Goal: Task Accomplishment & Management: Manage account settings

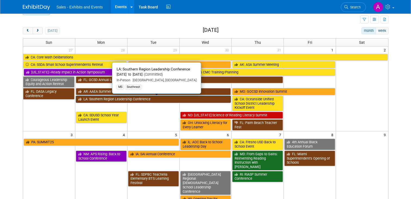
scroll to position [14, 0]
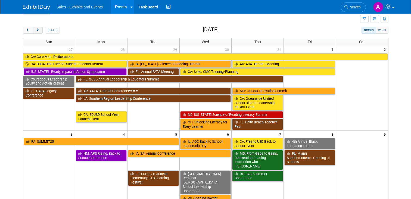
click at [38, 28] on button "next" at bounding box center [38, 30] width 10 height 7
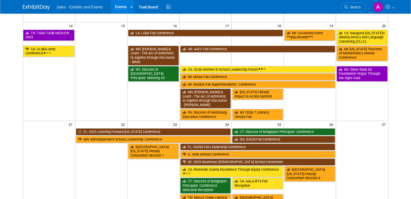
scroll to position [106, 0]
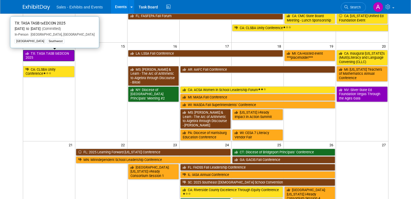
click at [64, 59] on link "TX: TASA TASB txEDCON 2025" at bounding box center [48, 55] width 51 height 11
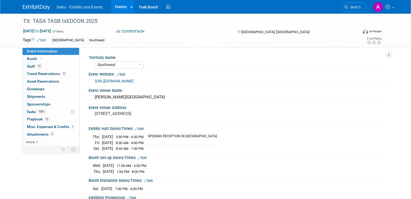
select select "Southwest"
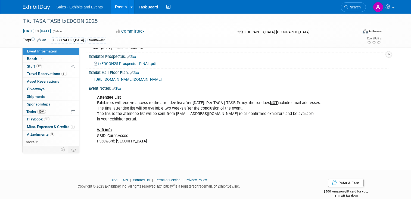
scroll to position [149, 0]
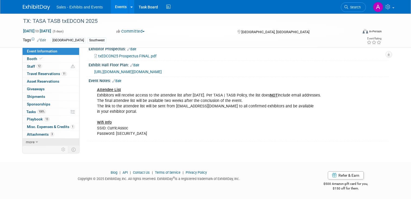
click at [33, 142] on span "more" at bounding box center [30, 142] width 9 height 4
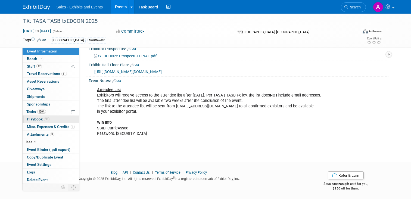
click at [38, 118] on span "Playbook 13" at bounding box center [38, 119] width 23 height 4
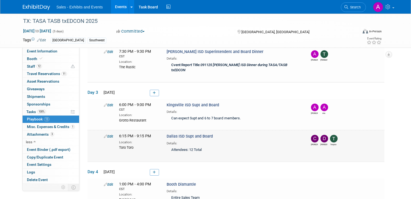
scroll to position [262, 0]
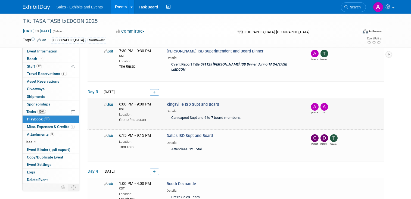
click at [106, 103] on icon at bounding box center [106, 105] width 4 height 4
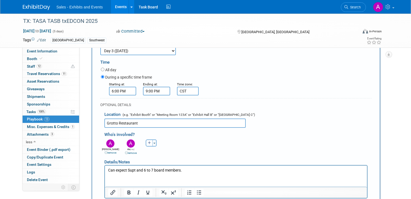
scroll to position [354, 0]
drag, startPoint x: 148, startPoint y: 114, endPoint x: 103, endPoint y: 113, distance: 44.6
click at [103, 113] on div "Location (e.g. "Exhibit Booth" or "Meeting Room 123A" or "Exhibit Hall B" or "G…" at bounding box center [235, 118] width 271 height 20
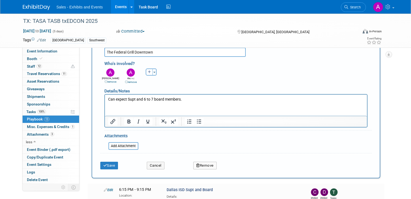
scroll to position [443, 0]
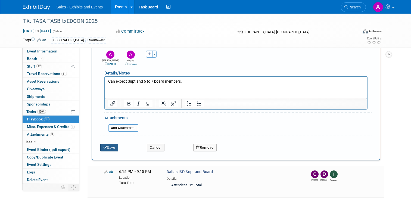
type input "The Federal Grill Downtown"
click at [107, 144] on button "Save" at bounding box center [109, 148] width 18 height 8
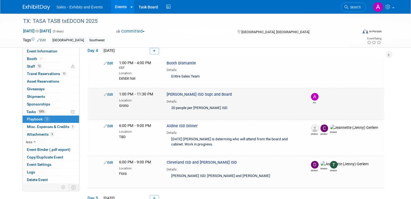
scroll to position [393, 0]
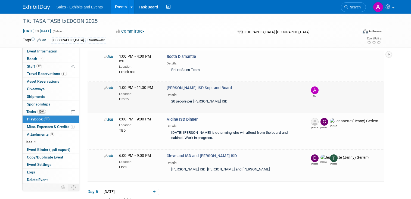
click at [110, 86] on link "Edit" at bounding box center [108, 88] width 9 height 4
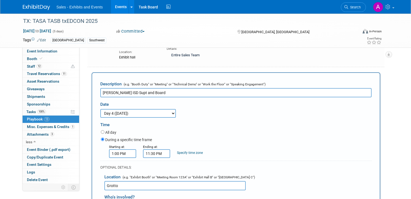
scroll to position [0, 0]
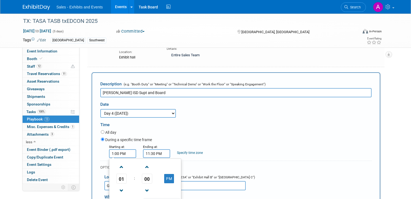
click at [113, 149] on input "1:00 PM" at bounding box center [122, 153] width 27 height 9
click at [120, 186] on span at bounding box center [122, 191] width 10 height 10
type input "12:00 PM"
click at [151, 149] on input "11:30 PM" at bounding box center [156, 153] width 27 height 9
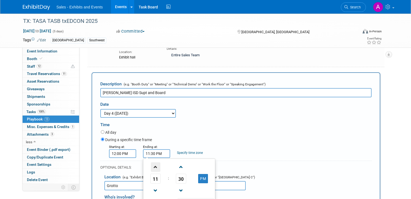
click at [155, 162] on span at bounding box center [156, 167] width 10 height 10
click at [179, 186] on span at bounding box center [181, 191] width 10 height 10
click at [203, 174] on button "AM" at bounding box center [203, 178] width 10 height 9
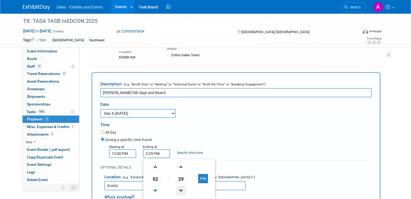
click at [181, 186] on span at bounding box center [181, 191] width 10 height 10
click at [182, 162] on span at bounding box center [181, 167] width 10 height 10
click at [181, 186] on span at bounding box center [181, 191] width 10 height 10
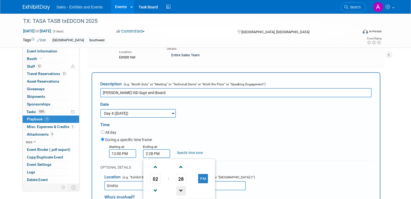
click at [181, 186] on span at bounding box center [181, 191] width 10 height 10
click at [181, 174] on span "27" at bounding box center [181, 179] width 10 height 10
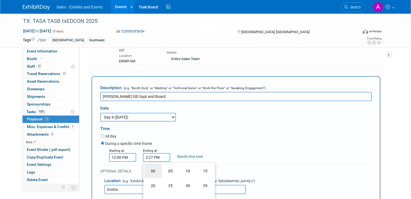
click at [155, 164] on td "00" at bounding box center [152, 171] width 17 height 15
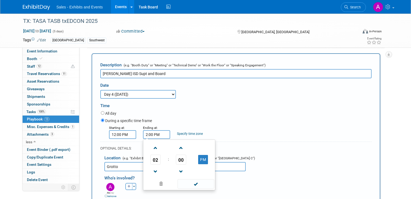
scroll to position [428, 0]
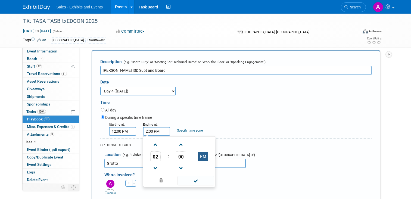
click at [203, 152] on button "PM" at bounding box center [203, 156] width 10 height 9
click at [203, 152] on button "AM" at bounding box center [203, 156] width 10 height 9
type input "2:00 PM"
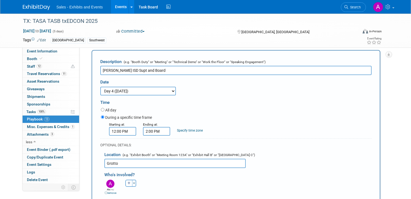
click at [216, 114] on div "During a specific time frame" at bounding box center [236, 117] width 271 height 7
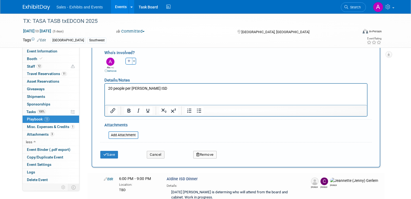
scroll to position [551, 0]
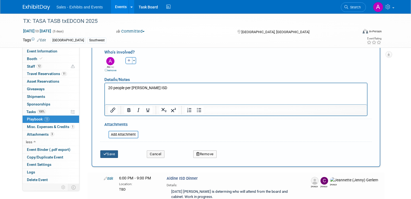
click at [109, 150] on button "Save" at bounding box center [109, 154] width 18 height 8
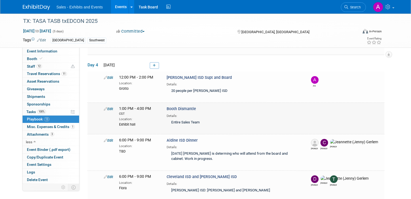
scroll to position [374, 0]
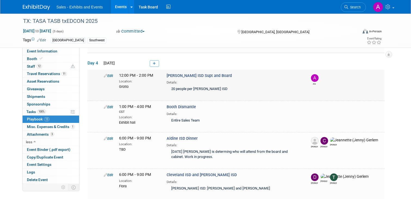
click at [107, 74] on icon at bounding box center [106, 76] width 4 height 4
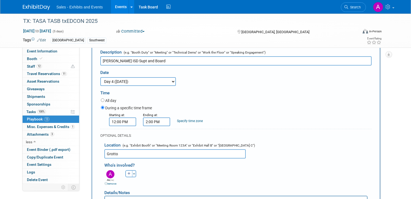
scroll to position [426, 0]
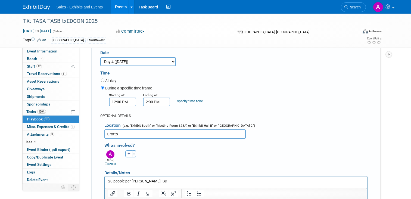
drag, startPoint x: 127, startPoint y: 128, endPoint x: 95, endPoint y: 127, distance: 31.8
click at [96, 128] on div "Description (e.g. "Booth Duty" or "Meeting" or "Technical Demo" or "Work the Fl…" at bounding box center [236, 137] width 289 height 233
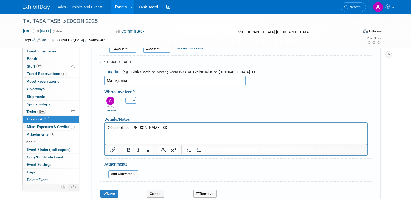
scroll to position [483, 0]
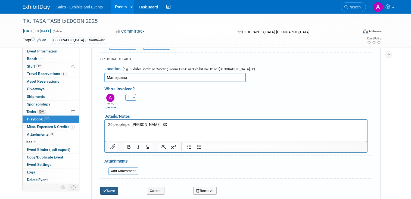
type input "Mamajuana"
click at [107, 187] on button "Save" at bounding box center [109, 191] width 18 height 8
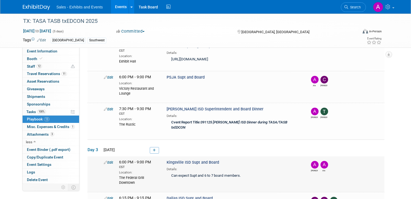
scroll to position [200, 0]
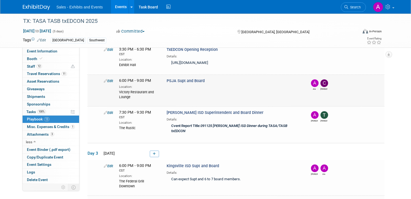
click at [105, 79] on icon at bounding box center [106, 81] width 4 height 4
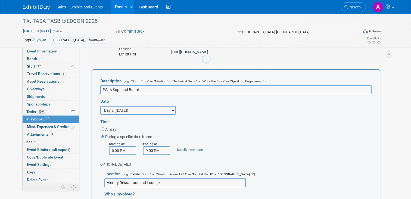
scroll to position [212, 0]
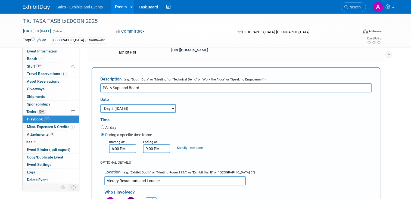
click at [176, 107] on select "3 days before the event starts (Sep 7, 2025) 2 days before the event starts (Se…" at bounding box center [138, 108] width 76 height 9
select select "1_4"
click at [100, 104] on select "3 days before the event starts (Sep 7, 2025) 2 days before the event starts (Se…" at bounding box center [138, 108] width 76 height 9
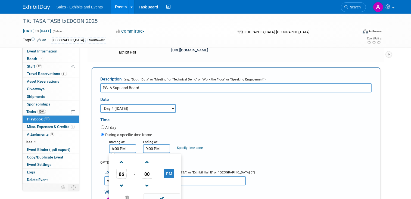
click at [118, 149] on input "6:00 PM" at bounding box center [122, 148] width 27 height 9
click at [122, 163] on span at bounding box center [122, 162] width 10 height 10
click at [121, 182] on span at bounding box center [122, 186] width 10 height 10
click at [149, 161] on span at bounding box center [147, 162] width 10 height 10
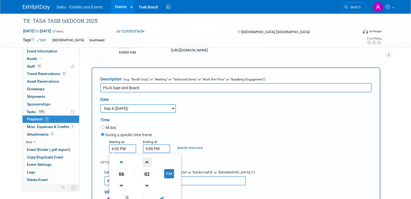
click at [149, 161] on span at bounding box center [147, 162] width 10 height 10
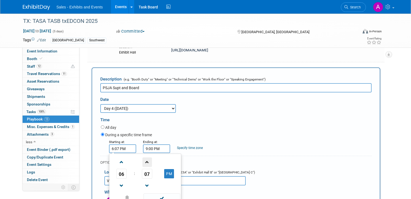
click at [149, 161] on span at bounding box center [147, 162] width 10 height 10
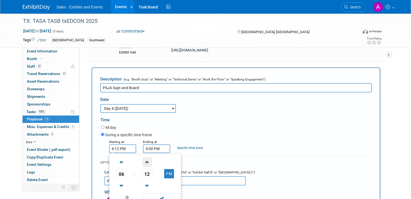
click at [149, 161] on span at bounding box center [147, 162] width 10 height 10
type input "6:15 PM"
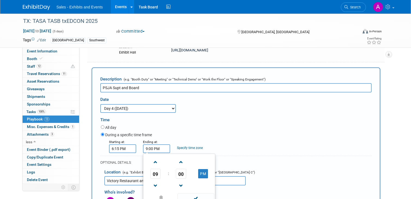
click at [165, 148] on input "9:00 PM" at bounding box center [156, 148] width 27 height 9
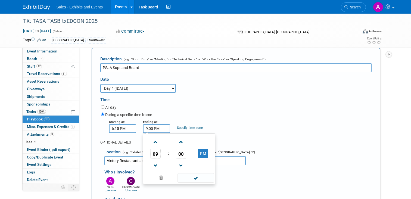
scroll to position [236, 0]
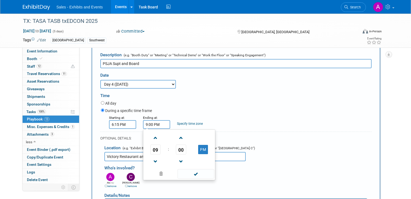
click at [192, 115] on div "Specify time zone" at bounding box center [190, 120] width 26 height 11
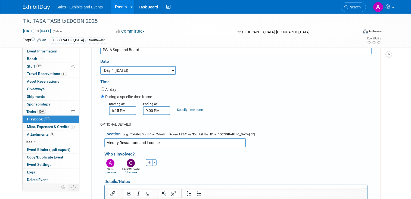
scroll to position [250, 0]
drag, startPoint x: 173, startPoint y: 140, endPoint x: 105, endPoint y: 133, distance: 68.3
click at [105, 133] on div "Location (e.g. "Exhibit Booth" or "Meeting Room 123A" or "Exhibit Hall B" or "G…" at bounding box center [235, 137] width 271 height 20
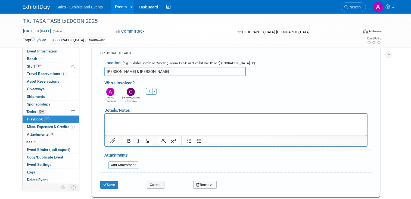
scroll to position [324, 0]
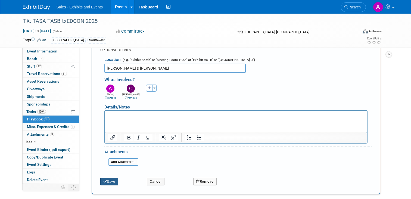
type input "McCormick & Schmick's"
click at [103, 181] on button "Save" at bounding box center [109, 182] width 18 height 8
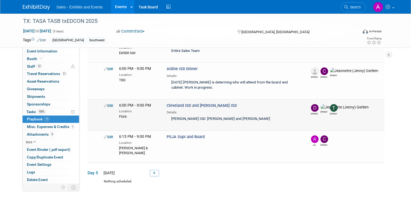
scroll to position [408, 0]
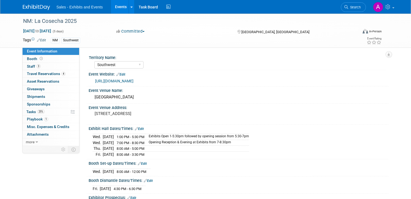
select select "Southwest"
click at [38, 72] on span "Travel Reservations 4" at bounding box center [46, 73] width 39 height 4
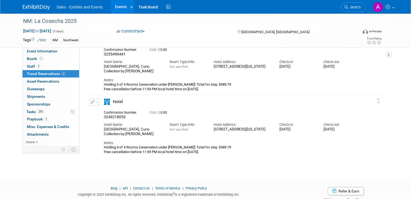
scroll to position [138, 0]
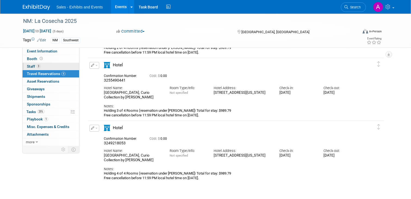
click at [30, 64] on span "Staff 3" at bounding box center [34, 66] width 14 height 4
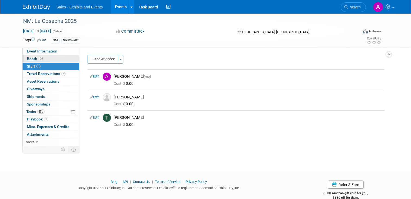
click at [32, 59] on span "Booth" at bounding box center [35, 59] width 17 height 4
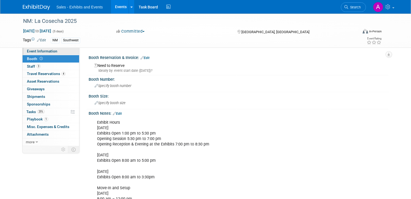
click at [32, 51] on span "Event Information" at bounding box center [42, 51] width 30 height 4
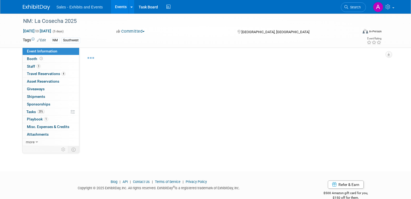
select select "Southwest"
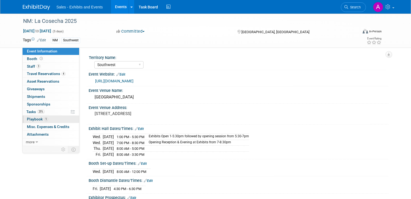
click at [35, 120] on span "Playbook 1" at bounding box center [37, 119] width 21 height 4
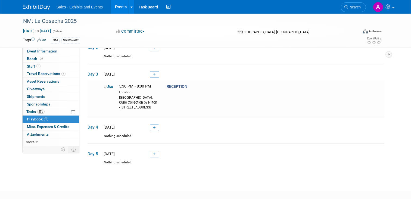
scroll to position [74, 0]
